Goal: Task Accomplishment & Management: Manage account settings

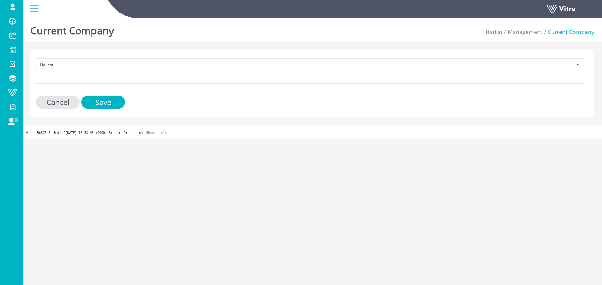
click at [104, 56] on div "Barkai 201 Cancel Save" at bounding box center [311, 83] width 563 height 67
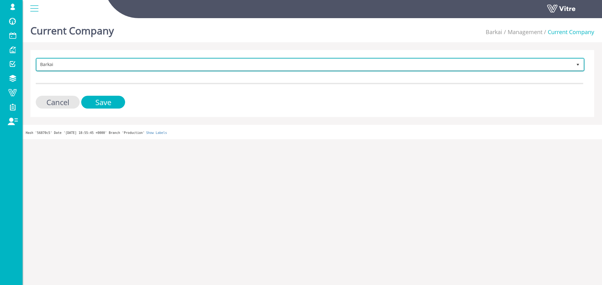
click at [101, 63] on span "Barkai" at bounding box center [304, 64] width 535 height 11
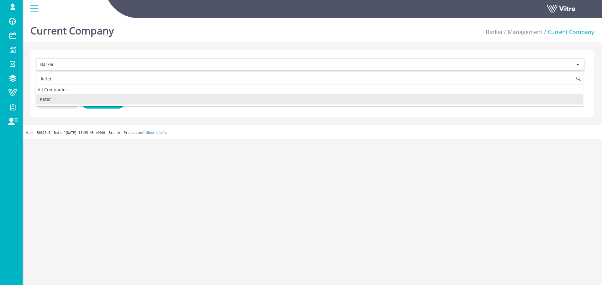
click at [67, 100] on li "Keter" at bounding box center [309, 99] width 546 height 11
type input "keter"
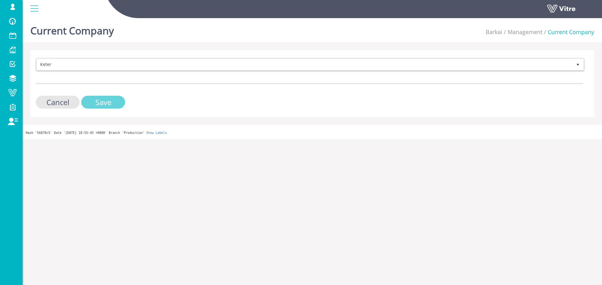
click at [92, 103] on input "Save" at bounding box center [103, 102] width 44 height 13
